Goal: Transaction & Acquisition: Purchase product/service

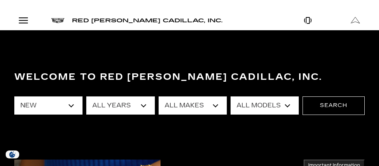
select select "New"
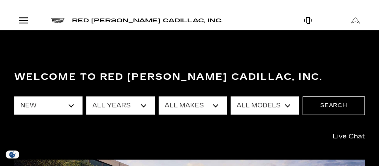
click at [196, 105] on select "All Makes Cadillac" at bounding box center [193, 105] width 68 height 18
select select "Cadillac"
click at [159, 96] on select "All Makes Cadillac" at bounding box center [193, 105] width 68 height 18
click at [246, 107] on select "All Models CT4 Escalade Escalade ESV ESCALADE IQ ESCALADE IQL LYRIQ OPTIQ VISTI…" at bounding box center [265, 105] width 68 height 18
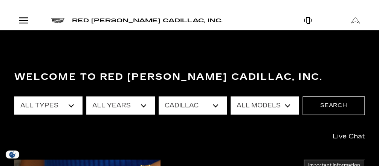
select select "VISTIQ"
click at [231, 96] on select "All Models CT4 Escalade Escalade ESV ESCALADE IQ ESCALADE IQL LYRIQ OPTIQ VISTI…" at bounding box center [265, 105] width 68 height 18
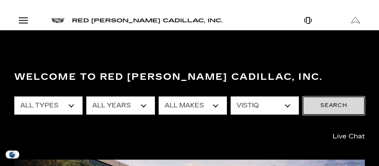
click at [323, 101] on button "Search" at bounding box center [334, 105] width 62 height 18
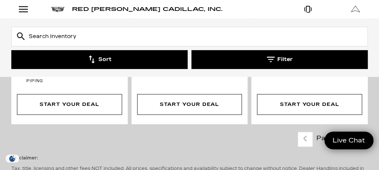
scroll to position [1449, 0]
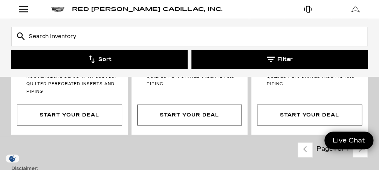
click at [47, 35] on input "Search Inventory" at bounding box center [189, 37] width 357 height 20
click at [280, 61] on button "Filter" at bounding box center [280, 59] width 177 height 19
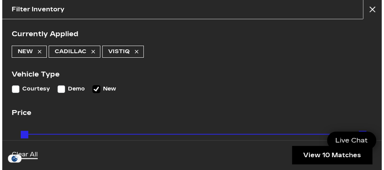
scroll to position [1452, 0]
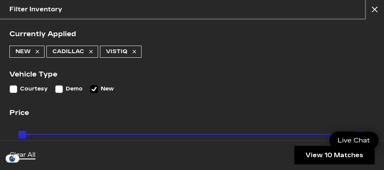
click at [135, 52] on icon at bounding box center [134, 52] width 6 height 6
type input "$50,049"
type input "$179,434"
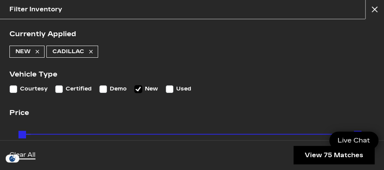
click at [103, 91] on input "Demo" at bounding box center [103, 89] width 8 height 8
checkbox input "true"
type input "$46,674"
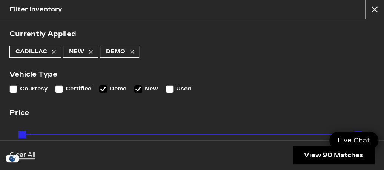
click at [15, 88] on input "Courtesy" at bounding box center [13, 89] width 8 height 8
checkbox input "true"
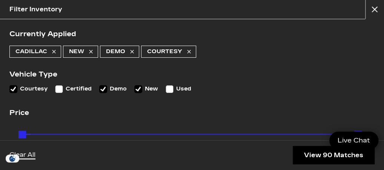
click at [60, 89] on input "Certified" at bounding box center [59, 89] width 8 height 8
checkbox input "false"
type input "$35,689"
checkbox input "true"
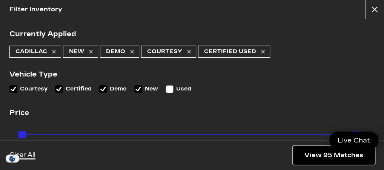
click at [308, 156] on link "View 95 Matches" at bounding box center [333, 155] width 81 height 18
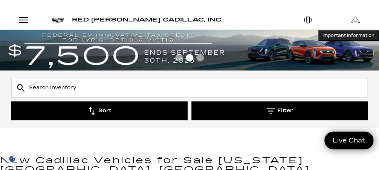
click at [269, 114] on icon "button" at bounding box center [271, 111] width 8 height 8
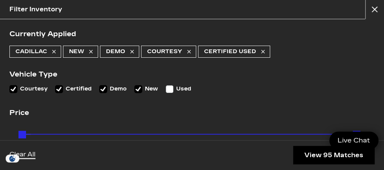
click at [137, 89] on icon at bounding box center [138, 89] width 7 height 7
click at [137, 89] on input "New" at bounding box center [138, 89] width 8 height 8
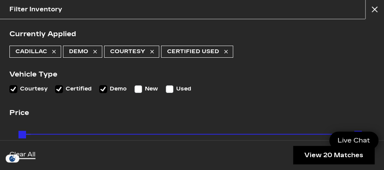
checkbox input "false"
type input "$134,955"
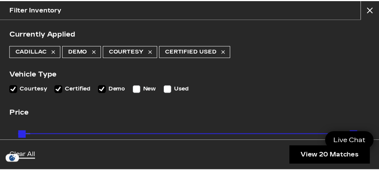
scroll to position [60, 0]
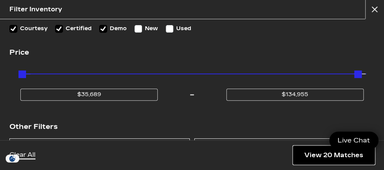
click at [314, 155] on link "View 20 Matches" at bounding box center [333, 155] width 81 height 18
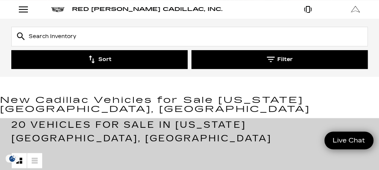
click at [281, 60] on button "Filter" at bounding box center [280, 59] width 177 height 19
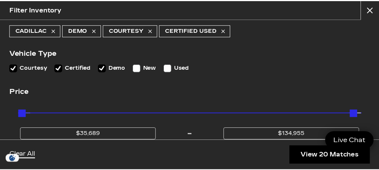
scroll to position [30, 0]
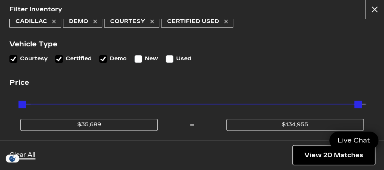
click at [318, 157] on link "View 20 Matches" at bounding box center [333, 155] width 81 height 18
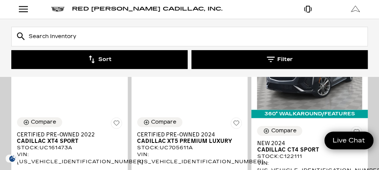
scroll to position [241, 0]
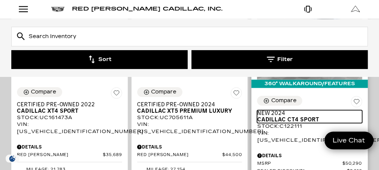
click at [301, 117] on span "Cadillac CT4 Sport" at bounding box center [307, 120] width 100 height 6
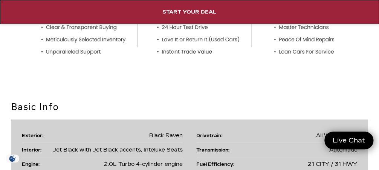
scroll to position [1056, 0]
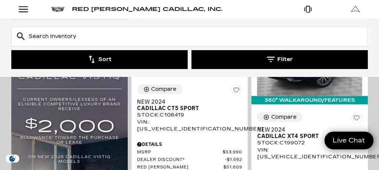
scroll to position [573, 0]
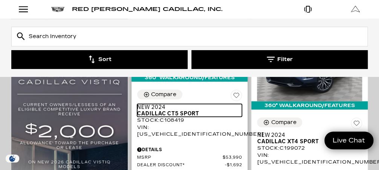
click at [169, 111] on span "Cadillac CT5 Sport" at bounding box center [187, 114] width 100 height 6
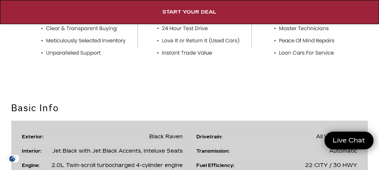
scroll to position [1086, 0]
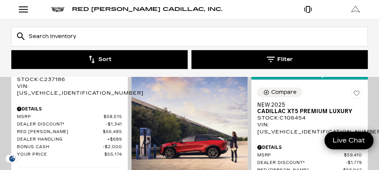
scroll to position [916, 0]
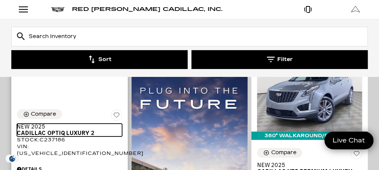
click at [83, 130] on span "Cadillac OPTIQ Luxury 2" at bounding box center [67, 133] width 100 height 6
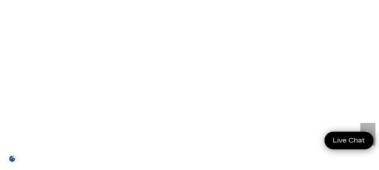
scroll to position [60, 0]
click at [369, 100] on icon "Next" at bounding box center [368, 104] width 15 height 15
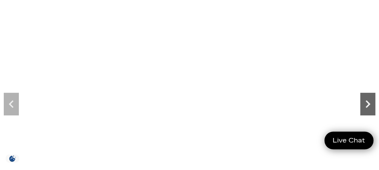
click at [369, 101] on icon "Next" at bounding box center [368, 104] width 15 height 15
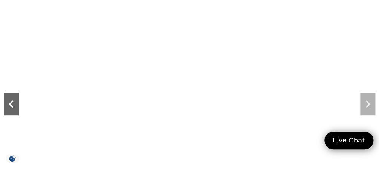
click at [6, 101] on icon "Previous" at bounding box center [11, 104] width 15 height 15
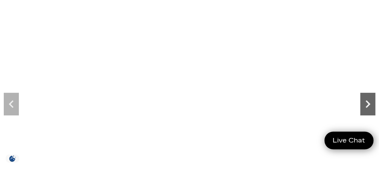
click at [370, 109] on icon "Next" at bounding box center [368, 104] width 15 height 15
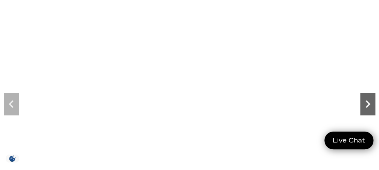
click at [370, 109] on icon "Next" at bounding box center [368, 104] width 15 height 15
